Goal: Check status: Check status

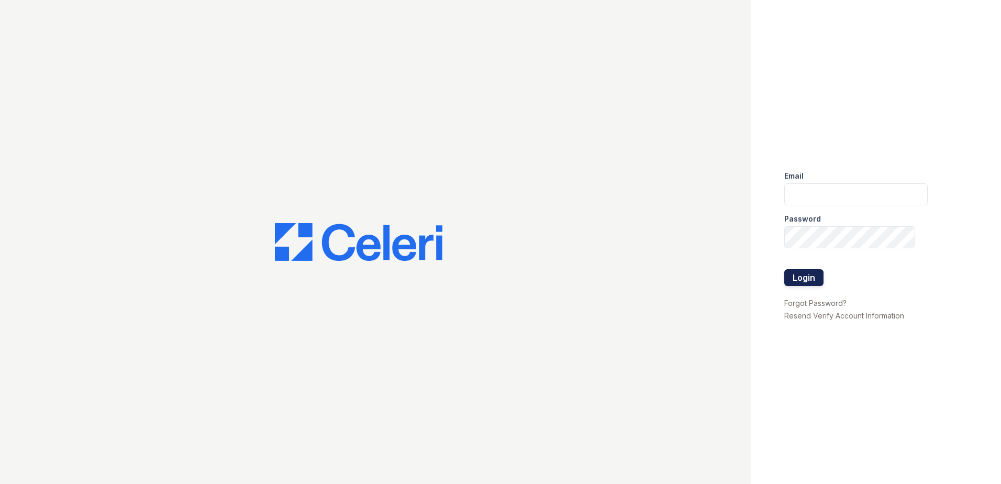
type input "[EMAIL_ADDRESS][DOMAIN_NAME]"
click at [803, 281] on button "Login" at bounding box center [803, 277] width 39 height 17
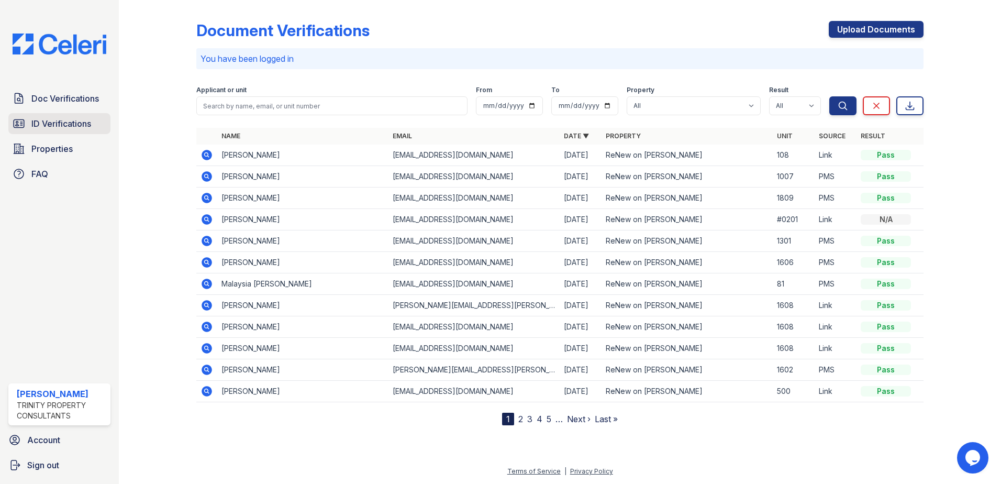
click at [65, 128] on span "ID Verifications" at bounding box center [61, 123] width 60 height 13
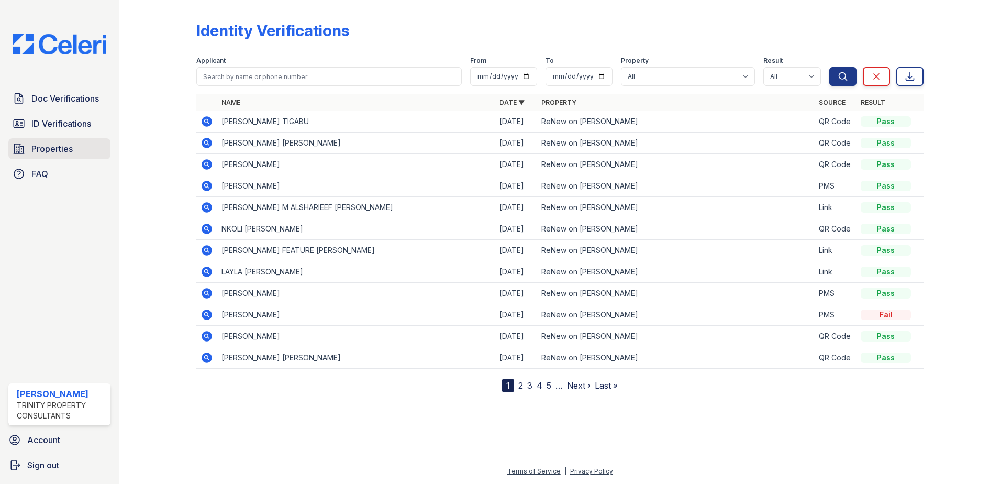
click at [47, 156] on link "Properties" at bounding box center [59, 148] width 102 height 21
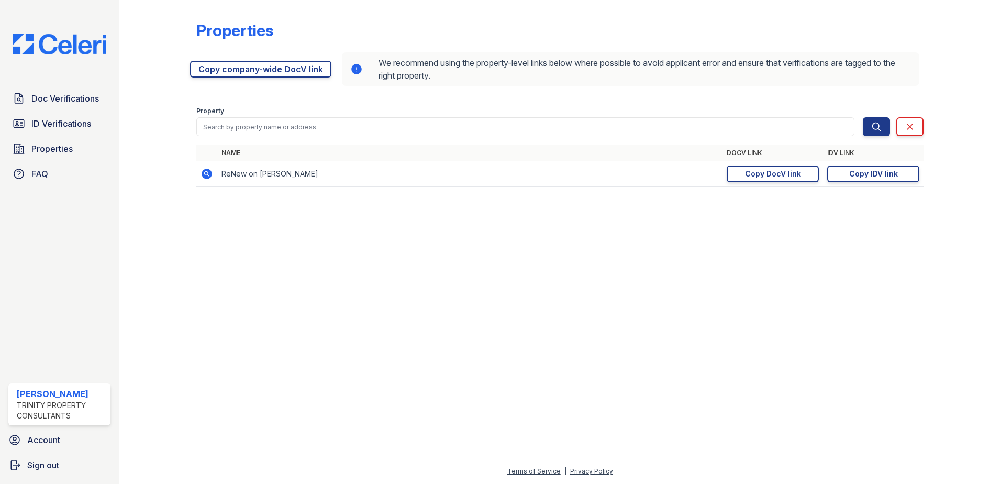
click at [69, 85] on div "Doc Verifications ID Verifications Properties FAQ Jacqueline Cartagena Trinity …" at bounding box center [59, 242] width 119 height 484
click at [65, 97] on span "Doc Verifications" at bounding box center [65, 98] width 68 height 13
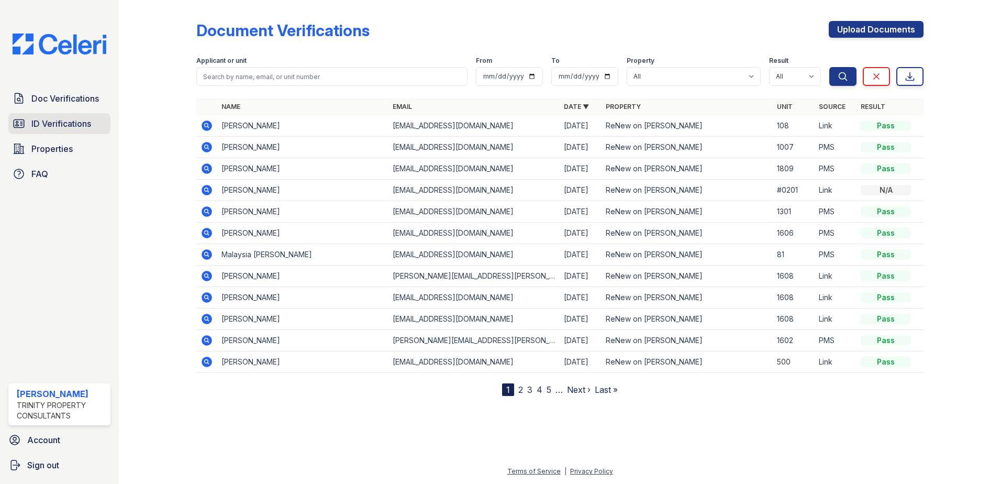
click at [42, 125] on span "ID Verifications" at bounding box center [61, 123] width 60 height 13
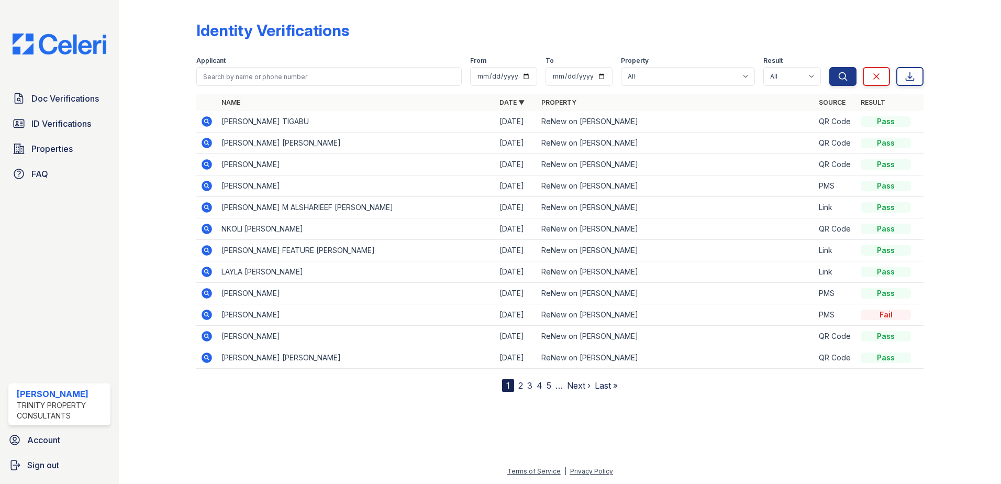
click at [208, 204] on icon at bounding box center [207, 207] width 10 height 10
